Goal: Transaction & Acquisition: Purchase product/service

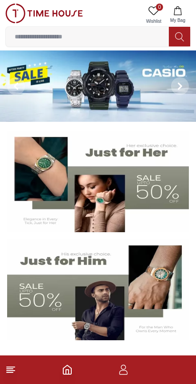
click at [111, 39] on input at bounding box center [87, 37] width 163 height 18
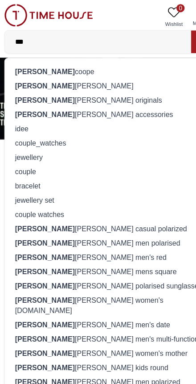
type input "***"
click at [55, 76] on div "[PERSON_NAME]" at bounding box center [98, 75] width 174 height 12
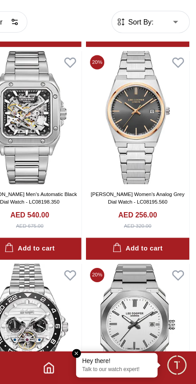
scroll to position [1130, 0]
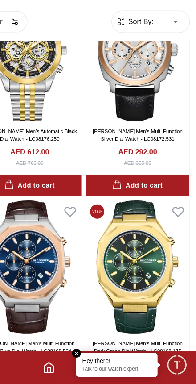
scroll to position [2114, 0]
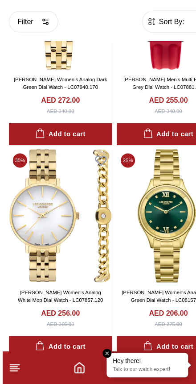
scroll to position [4019, 0]
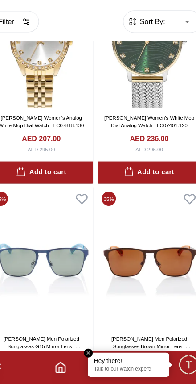
scroll to position [8827, 0]
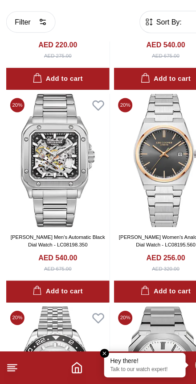
scroll to position [1094, 0]
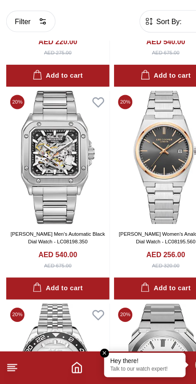
click at [152, 250] on link "[PERSON_NAME] Women's Analog Grey Dial Watch - LC08195.560" at bounding box center [145, 256] width 82 height 12
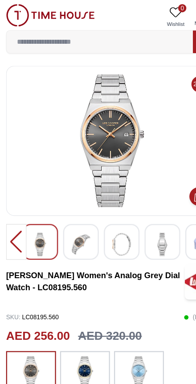
click at [76, 215] on img at bounding box center [71, 213] width 16 height 21
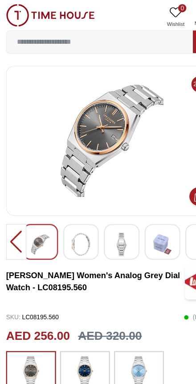
click at [76, 212] on img at bounding box center [71, 213] width 16 height 21
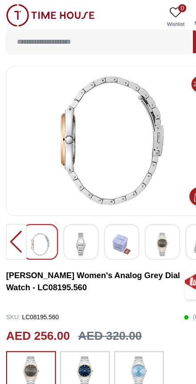
click at [147, 210] on img at bounding box center [142, 213] width 16 height 21
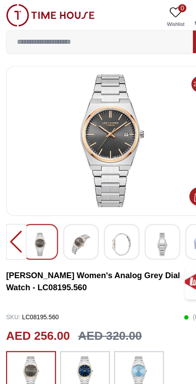
click at [149, 212] on img at bounding box center [142, 213] width 16 height 21
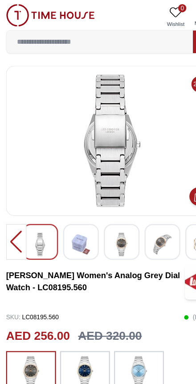
click at [145, 215] on img at bounding box center [142, 213] width 16 height 21
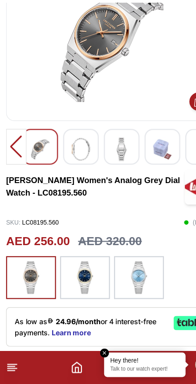
scroll to position [36, 0]
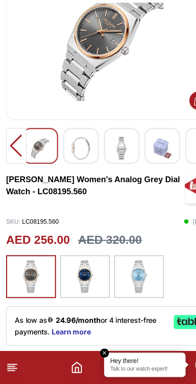
click at [82, 276] on img at bounding box center [74, 290] width 22 height 29
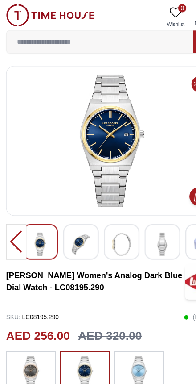
click at [76, 213] on img at bounding box center [71, 213] width 16 height 21
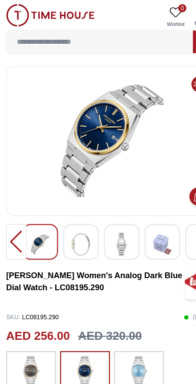
click at [78, 211] on img at bounding box center [71, 213] width 16 height 21
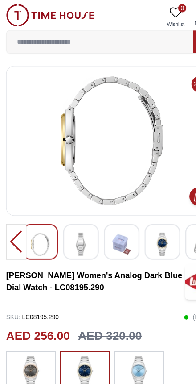
click at [113, 215] on img at bounding box center [107, 213] width 16 height 21
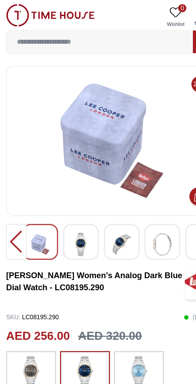
click at [76, 215] on img at bounding box center [71, 213] width 16 height 21
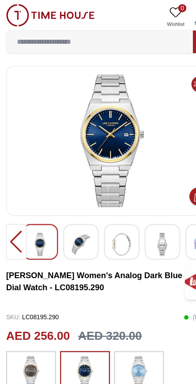
click at [112, 211] on img at bounding box center [107, 213] width 16 height 21
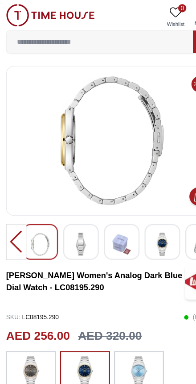
click at [149, 210] on img at bounding box center [142, 213] width 16 height 21
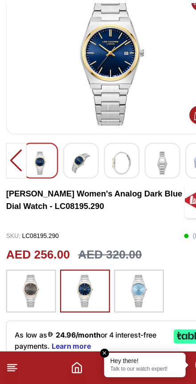
scroll to position [45, 0]
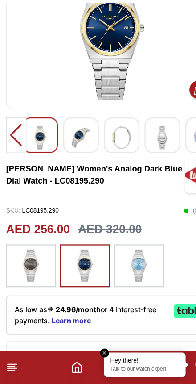
click at [37, 266] on img at bounding box center [27, 280] width 22 height 29
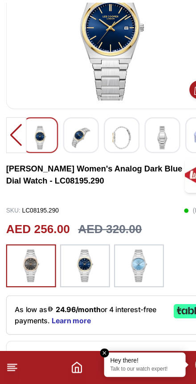
scroll to position [45, 0]
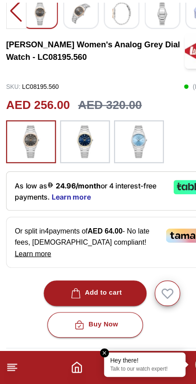
scroll to position [154, 0]
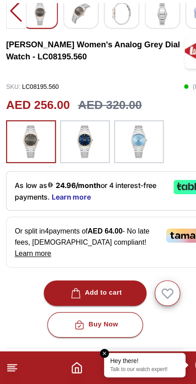
click at [110, 321] on button "Buy Now" at bounding box center [83, 332] width 84 height 22
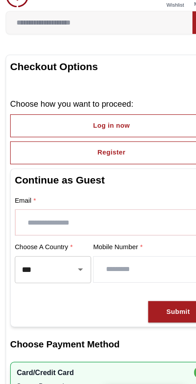
click at [125, 200] on input "text" at bounding box center [98, 211] width 169 height 22
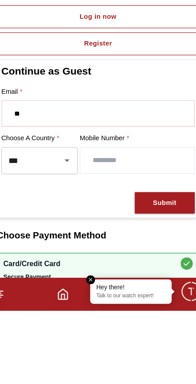
type input "*"
click at [66, 247] on icon "Open" at bounding box center [71, 252] width 11 height 11
type input "**********"
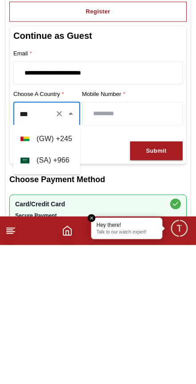
click at [43, 288] on li "( [GEOGRAPHIC_DATA] ) + 966" at bounding box center [46, 298] width 67 height 21
type input "***"
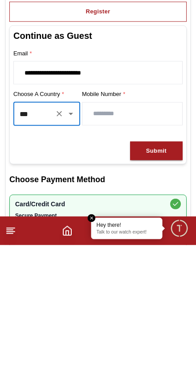
click at [101, 241] on input "number" at bounding box center [133, 252] width 100 height 22
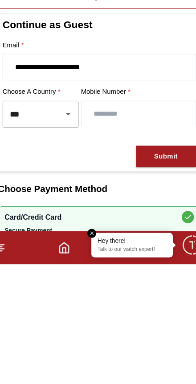
type input "*********"
click at [149, 285] on div "Submit" at bounding box center [156, 290] width 21 height 10
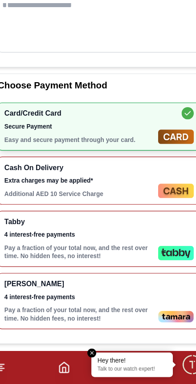
click at [123, 261] on p "Pay a fraction of your total now, and the rest over time. No hidden fees, no in…" at bounding box center [80, 268] width 131 height 14
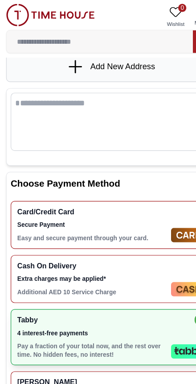
scroll to position [0, 0]
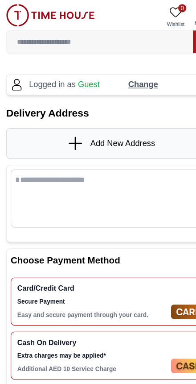
click at [16, 18] on img at bounding box center [44, 14] width 78 height 20
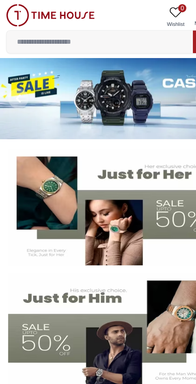
click at [16, 13] on img at bounding box center [44, 14] width 78 height 20
click at [17, 4] on img at bounding box center [44, 14] width 78 height 20
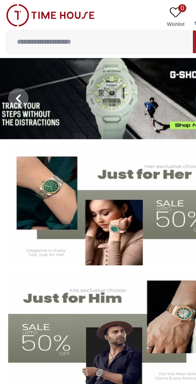
click at [17, 17] on img at bounding box center [44, 14] width 78 height 20
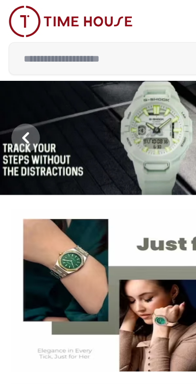
click at [15, 16] on img at bounding box center [44, 14] width 78 height 20
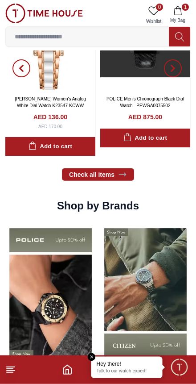
scroll to position [721, 0]
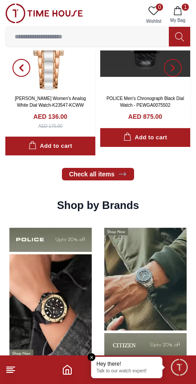
click at [9, 373] on icon at bounding box center [10, 369] width 11 height 11
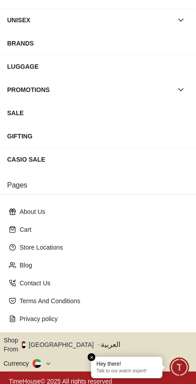
scroll to position [95, 0]
click at [60, 344] on button "Shop From [GEOGRAPHIC_DATA]" at bounding box center [52, 344] width 97 height 18
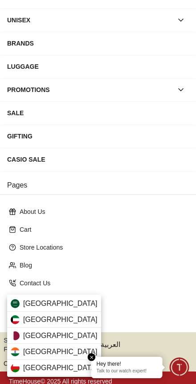
click at [25, 301] on span "[GEOGRAPHIC_DATA]" at bounding box center [60, 303] width 74 height 11
